Goal: Task Accomplishment & Management: Complete application form

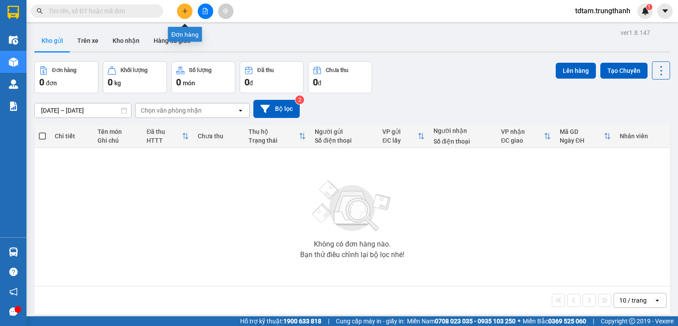
click at [188, 7] on button at bounding box center [184, 11] width 15 height 15
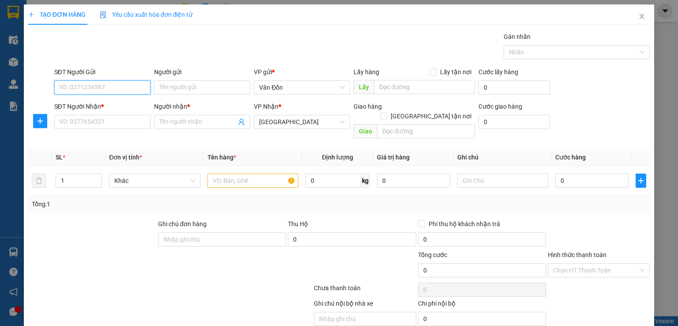
paste input "0825245244"
click at [86, 85] on input "0825245244" at bounding box center [102, 87] width 96 height 14
type input "0825245244"
click at [179, 81] on input "Người gửi" at bounding box center [202, 87] width 96 height 14
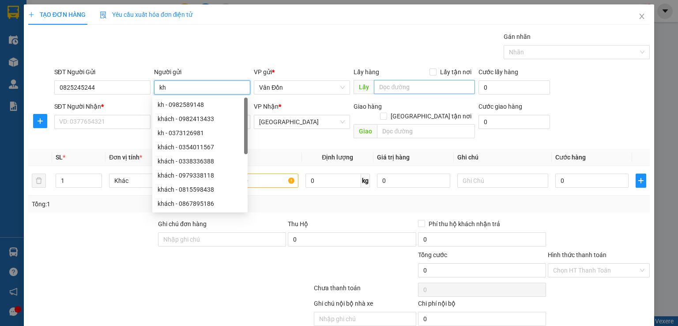
type input "kh"
click at [414, 90] on input "text" at bounding box center [424, 87] width 101 height 14
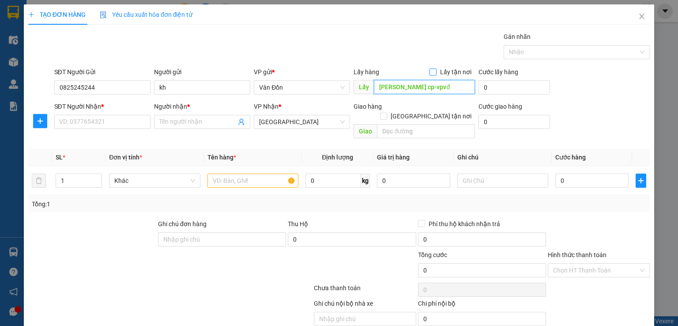
type input "[PERSON_NAME] cp-vpvđ"
click at [429, 71] on input "Lấy tận nơi" at bounding box center [432, 71] width 6 height 6
checkbox input "true"
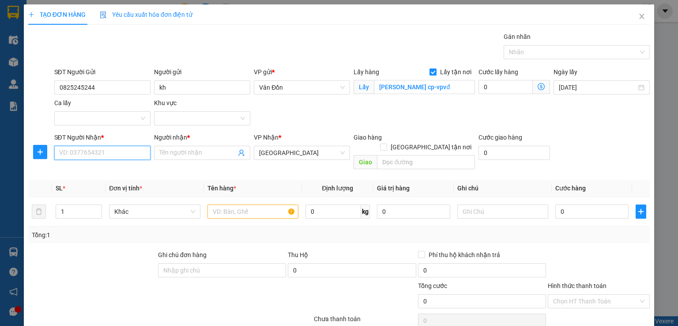
click at [128, 155] on input "SĐT Người Nhận *" at bounding box center [102, 153] width 96 height 14
type input "0000000000"
click at [189, 153] on input "Người nhận *" at bounding box center [197, 153] width 77 height 10
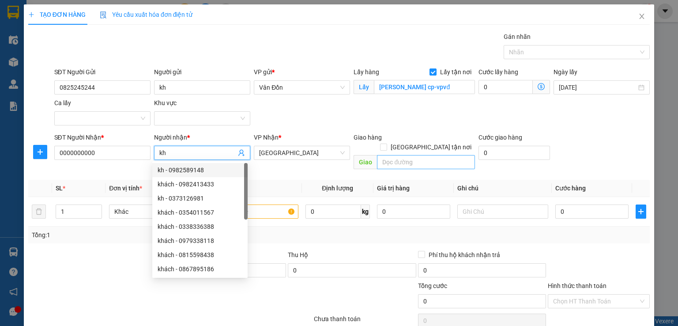
type input "kh"
click at [379, 155] on input "text" at bounding box center [426, 162] width 98 height 14
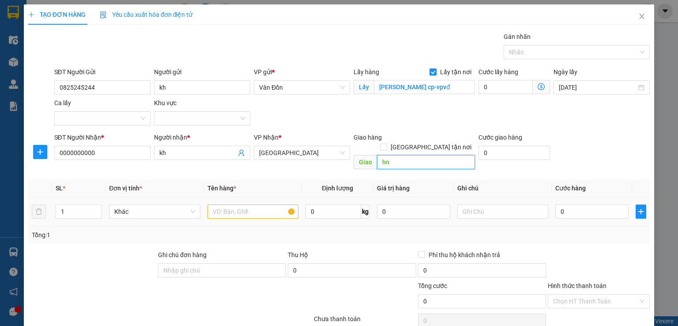
type input "hn"
click at [222, 208] on input "text" at bounding box center [252, 211] width 91 height 14
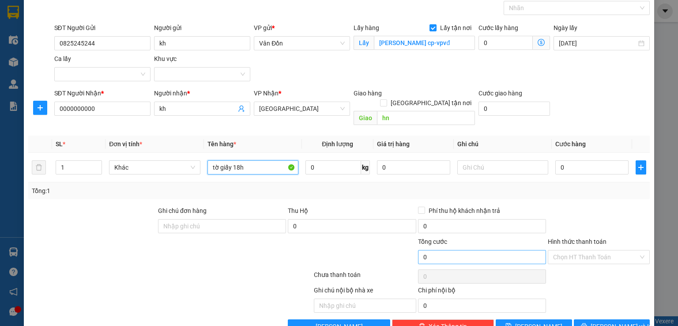
scroll to position [58, 0]
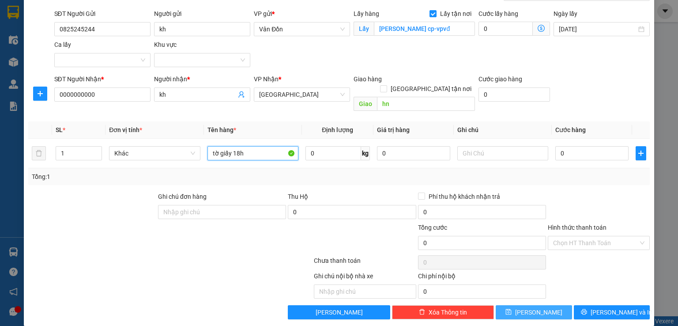
type input "tờ giấy 18h"
click at [504, 305] on button "[PERSON_NAME]" at bounding box center [534, 312] width 76 height 14
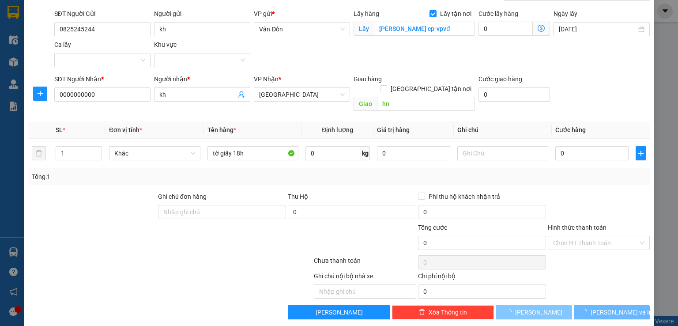
checkbox input "false"
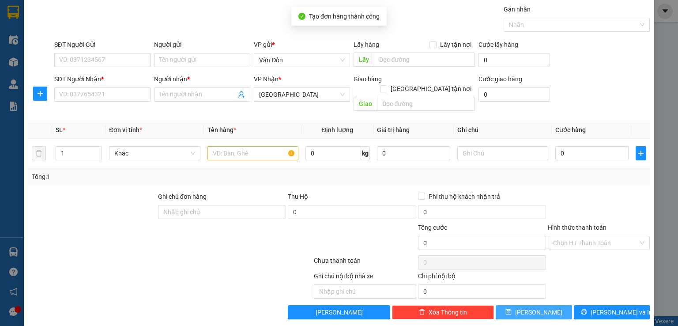
scroll to position [0, 0]
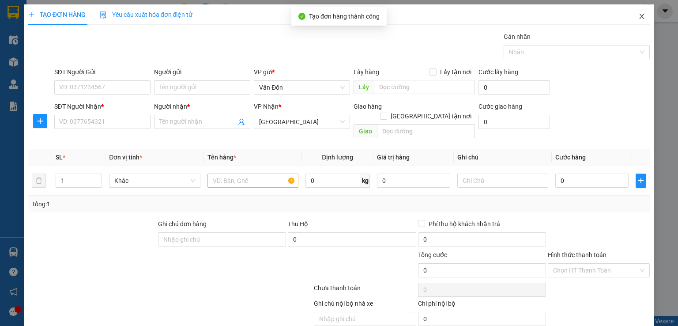
click at [638, 17] on icon "close" at bounding box center [641, 16] width 7 height 7
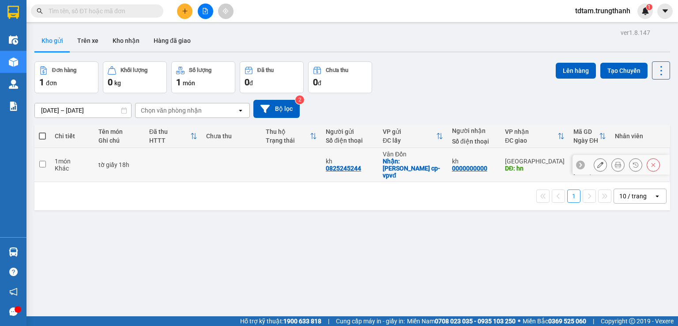
click at [597, 162] on icon at bounding box center [600, 165] width 6 height 6
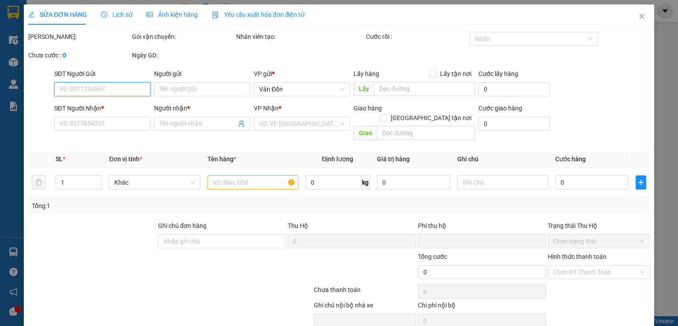
type input "0825245244"
type input "kh"
checkbox input "true"
type input "[PERSON_NAME] cp-vpvđ"
type input "0000000000"
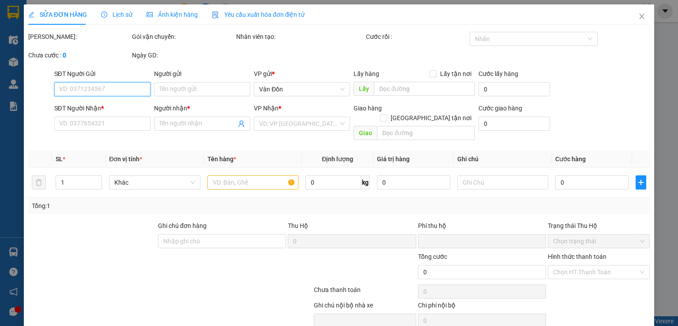
type input "kh"
type input "hn"
type input "0"
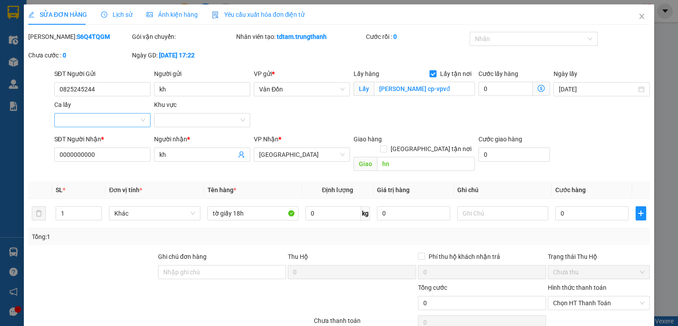
click at [126, 123] on input "Ca lấy" at bounding box center [99, 119] width 79 height 13
click at [81, 228] on div "Tổng: 1" at bounding box center [338, 236] width 621 height 17
drag, startPoint x: 93, startPoint y: 156, endPoint x: 0, endPoint y: 155, distance: 93.1
click at [0, 155] on div "SỬA ĐƠN HÀNG Lịch sử Ảnh kiện hàng Yêu cầu xuất hóa đơn điện tử Total Paid Fee …" at bounding box center [339, 163] width 678 height 326
paste input "0818510100"
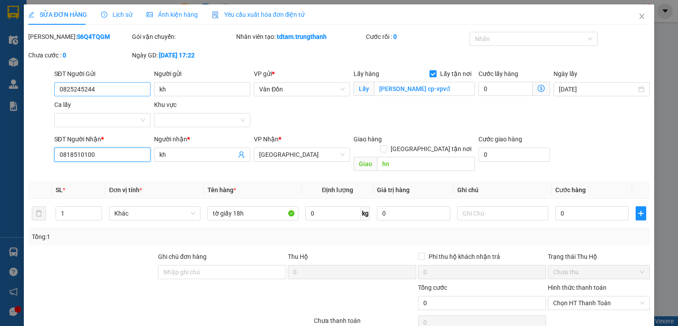
type input "0818510100"
drag, startPoint x: 97, startPoint y: 90, endPoint x: 43, endPoint y: 92, distance: 53.9
click at [43, 92] on div "SĐT Người Gửi 0825245244 Người gửi kh VP gửi * Vân Đồn Lấy hàng Lấy tận nơi Lấy…" at bounding box center [338, 100] width 623 height 62
click at [210, 156] on input "kh" at bounding box center [197, 155] width 77 height 10
drag, startPoint x: 204, startPoint y: 156, endPoint x: 113, endPoint y: 136, distance: 93.4
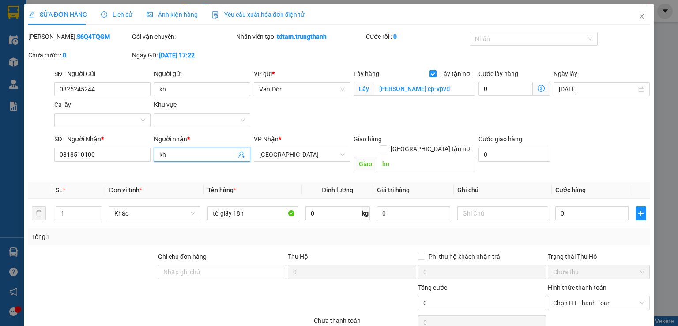
click at [115, 136] on div "SĐT Người Nhận * 0818510100 Người nhận * kh VP Nhận * [GEOGRAPHIC_DATA] Giao hà…" at bounding box center [352, 154] width 599 height 41
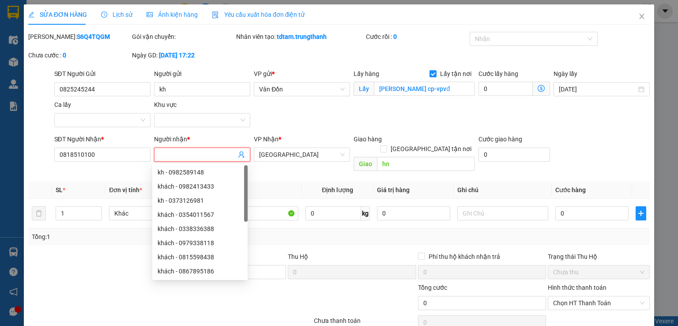
paste input "0825245244"
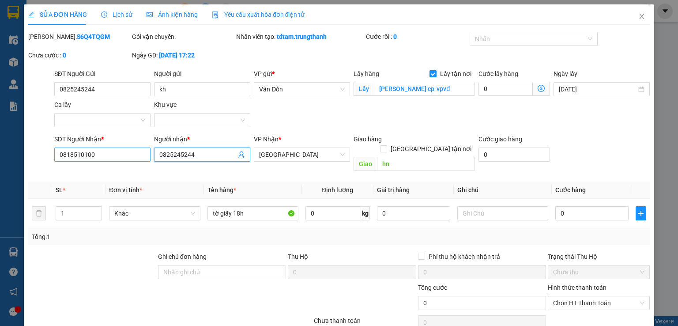
type input "0825245244"
drag, startPoint x: 96, startPoint y: 159, endPoint x: 22, endPoint y: 176, distance: 75.5
click at [22, 176] on div "SỬA ĐƠN HÀNG Lịch sử Ảnh kiện hàng Yêu cầu xuất hóa đơn điện tử Total Paid Fee …" at bounding box center [339, 163] width 678 height 326
paste input "25245244"
type input "0825245244"
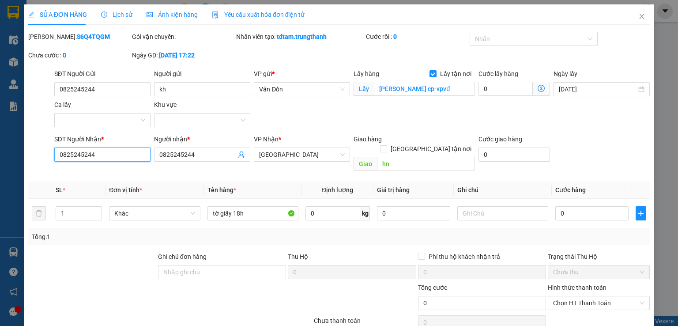
drag, startPoint x: 72, startPoint y: 156, endPoint x: 0, endPoint y: 168, distance: 73.0
click at [0, 168] on div "SỬA ĐƠN HÀNG Lịch sử Ảnh kiện hàng Yêu cầu xuất hóa đơn điện tử Total Paid Fee …" at bounding box center [339, 163] width 678 height 326
drag, startPoint x: 107, startPoint y: 83, endPoint x: 0, endPoint y: 132, distance: 117.7
click at [0, 132] on div "SỬA ĐƠN HÀNG Lịch sử Ảnh kiện hàng Yêu cầu xuất hóa đơn điện tử Total Paid Fee …" at bounding box center [339, 163] width 678 height 326
drag, startPoint x: 42, startPoint y: 270, endPoint x: 39, endPoint y: 198, distance: 72.0
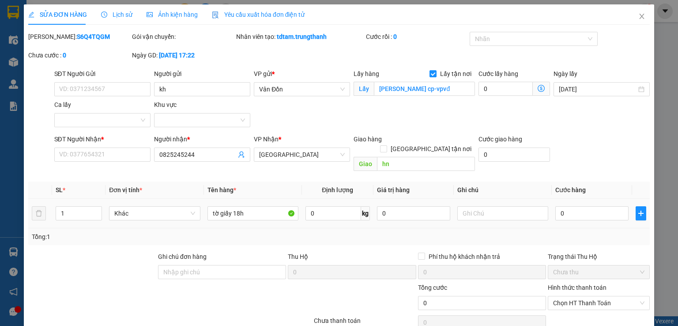
click at [40, 255] on div at bounding box center [92, 267] width 130 height 31
click at [109, 88] on input "SĐT Người Gửi" at bounding box center [102, 89] width 96 height 14
paste input "0818510100"
type input "0818510100"
drag, startPoint x: 170, startPoint y: 157, endPoint x: 131, endPoint y: 159, distance: 39.8
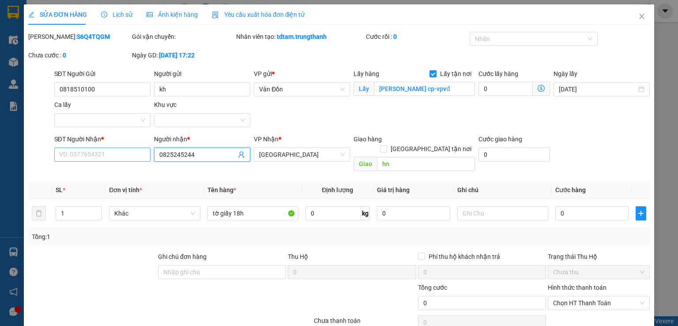
click at [131, 159] on div "SĐT Người Nhận * VD: 0377654321 Người nhận * 0825245244 0825245244 VP Nhận * [G…" at bounding box center [352, 154] width 599 height 41
click at [82, 159] on input "SĐT Người Nhận *" at bounding box center [102, 154] width 96 height 14
drag, startPoint x: 71, startPoint y: 244, endPoint x: 56, endPoint y: 218, distance: 30.1
click at [67, 244] on div "Total Paid Fee 0 Total UnPaid Fee 0 Cash Collection Total Fee Mã ĐH: S6Q4TQGM G…" at bounding box center [338, 205] width 621 height 347
click at [72, 151] on input "SĐT Người Nhận *" at bounding box center [102, 154] width 96 height 14
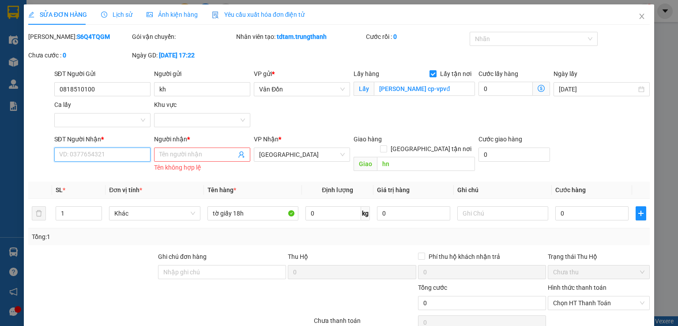
paste input "0825245244"
type input "0825245244"
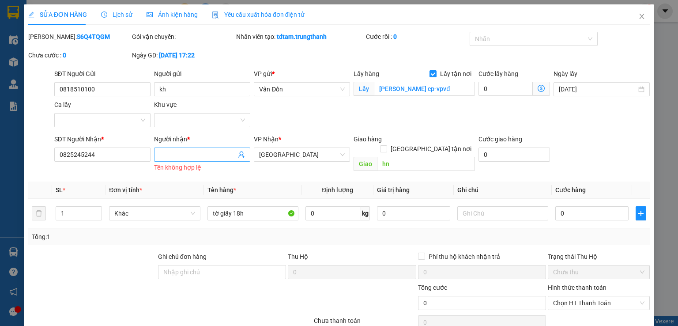
click at [188, 156] on input "Người nhận *" at bounding box center [197, 155] width 77 height 10
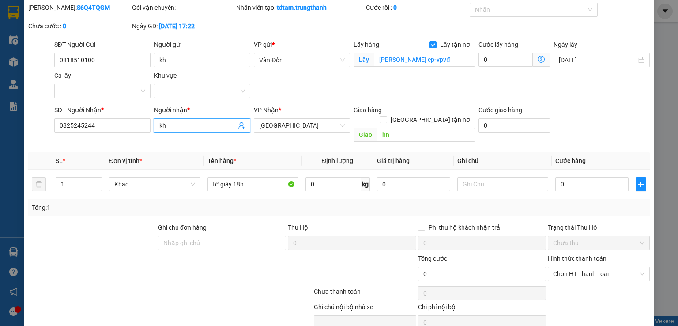
scroll to position [60, 0]
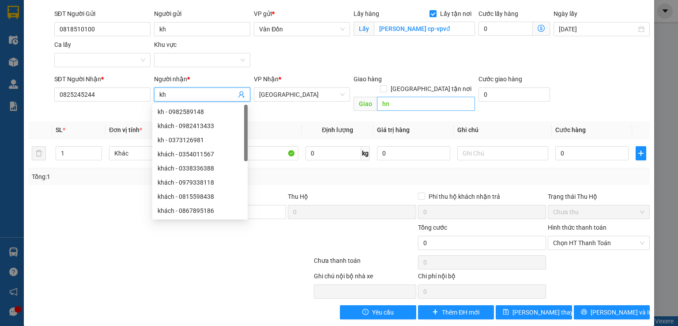
type input "kh"
click at [393, 97] on input "hn" at bounding box center [426, 104] width 98 height 14
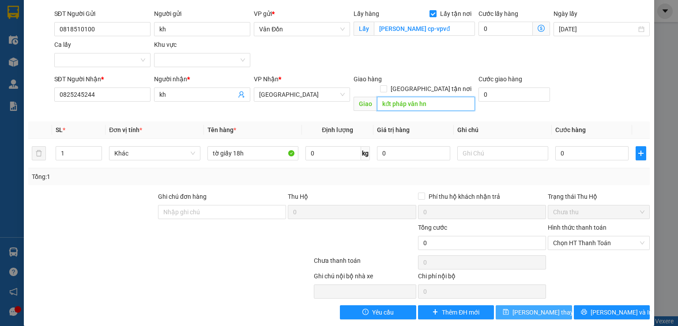
type input "kđt pháp vân hn"
click at [503, 305] on button "[PERSON_NAME] thay đổi" at bounding box center [534, 312] width 76 height 14
